Goal: Check status: Check status

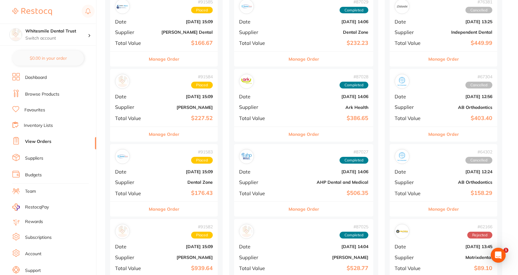
scroll to position [278, 0]
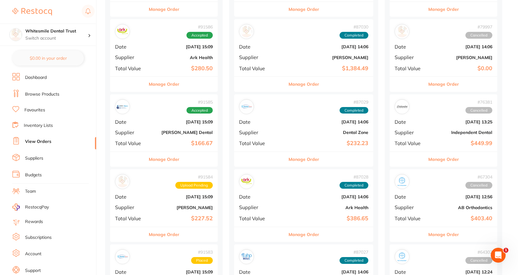
scroll to position [247, 0]
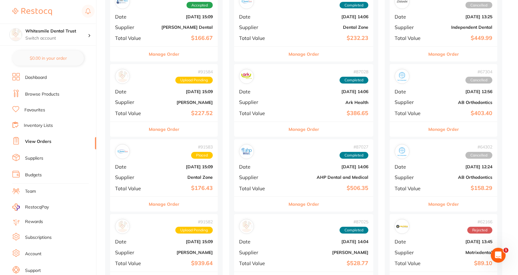
click at [187, 103] on b "[PERSON_NAME]" at bounding box center [182, 102] width 62 height 5
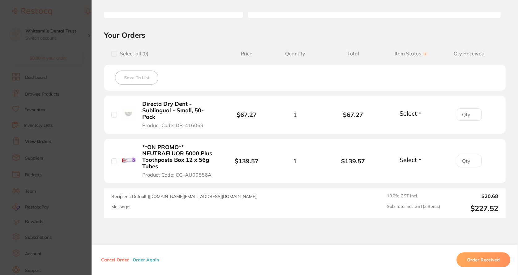
scroll to position [124, 0]
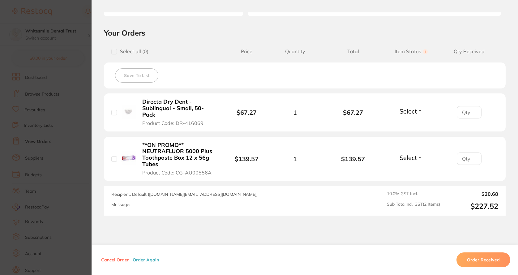
click at [75, 107] on section "Order ID: Restocq- 91584 Order Information Upload Pending Order Date Aug 27 202…" at bounding box center [259, 137] width 518 height 275
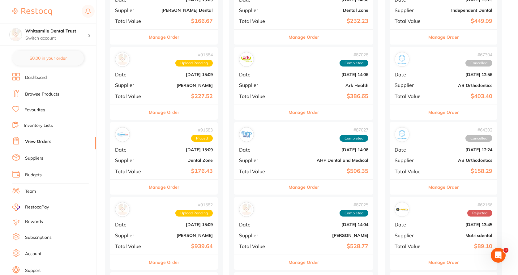
scroll to position [247, 0]
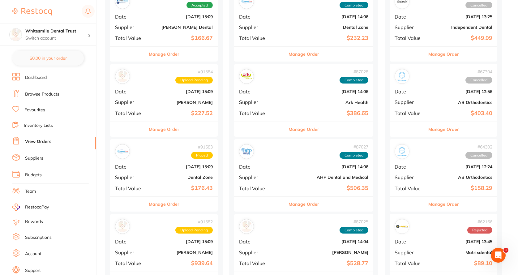
click at [175, 178] on b "Dental Zone" at bounding box center [182, 177] width 62 height 5
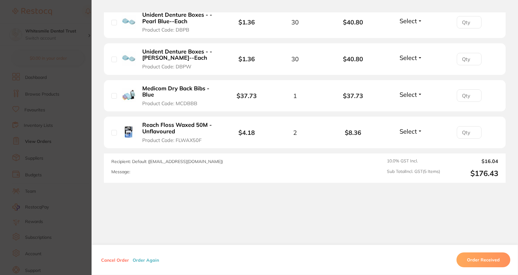
scroll to position [155, 0]
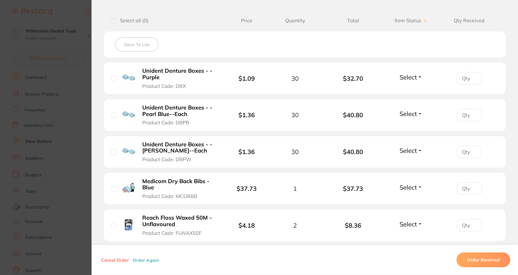
click at [85, 137] on section "Order ID: Restocq- 91583 Order Information Placed Order Order Date Aug 27 2025,…" at bounding box center [259, 137] width 518 height 275
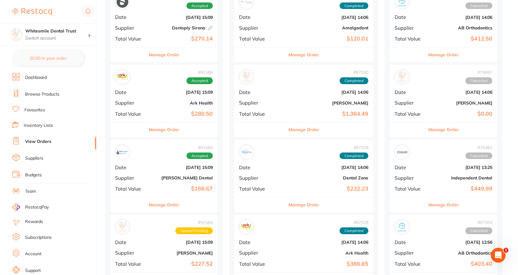
scroll to position [93, 0]
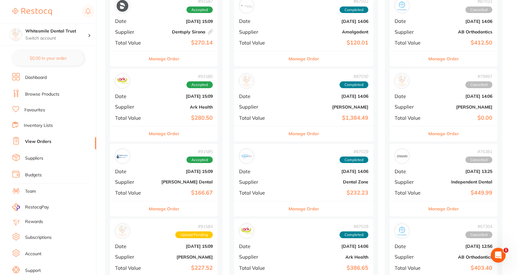
click at [168, 111] on div "# 91586 Accepted Date Aug 27 2025, 15:09 Supplier Ark Health Total Value $280.50" at bounding box center [164, 97] width 108 height 57
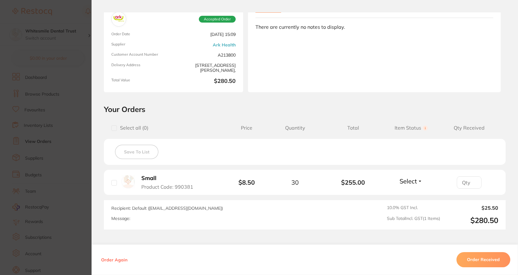
scroll to position [62, 0]
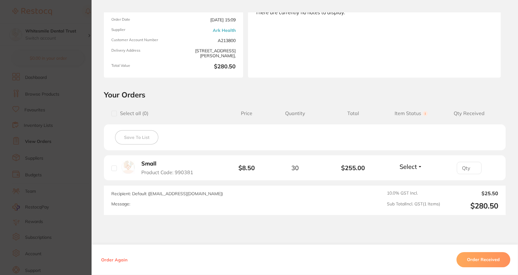
click at [86, 138] on section "Order ID: Restocq- 91586 Order Information Accepted Order Order Date Aug 27 202…" at bounding box center [259, 137] width 518 height 275
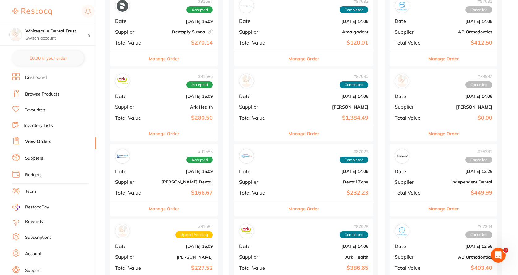
click at [192, 187] on div "# 91585 Accepted Date Aug 27 2025, 15:09 Supplier Erskine Dental Total Value $1…" at bounding box center [164, 172] width 108 height 57
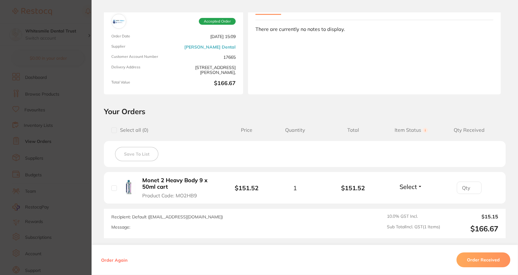
scroll to position [93, 0]
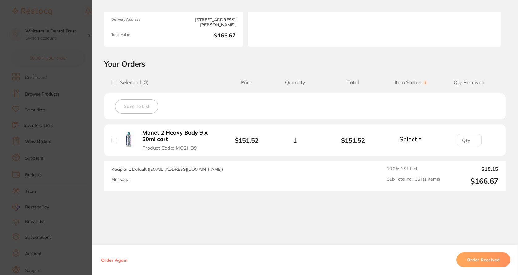
click at [84, 166] on section "Order ID: Restocq- 91585 Order Information Accepted Order Order Date Aug 27 202…" at bounding box center [259, 137] width 518 height 275
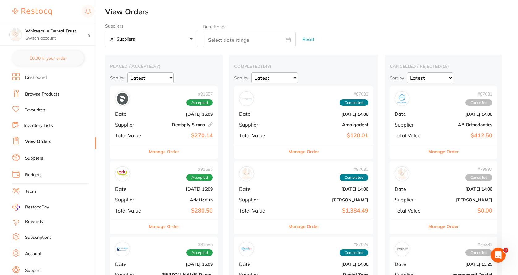
click at [170, 133] on b "$270.14" at bounding box center [182, 135] width 62 height 6
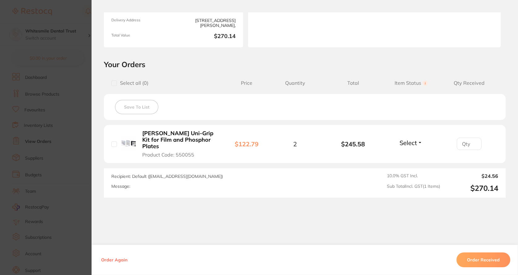
click at [83, 156] on section "Order ID: Restocq- 91587 Linked Order Order Information Accepted Order Order Da…" at bounding box center [259, 137] width 518 height 275
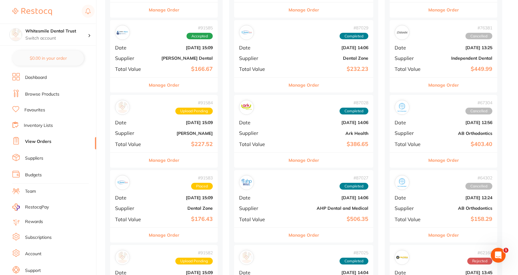
scroll to position [124, 0]
